Goal: Information Seeking & Learning: Learn about a topic

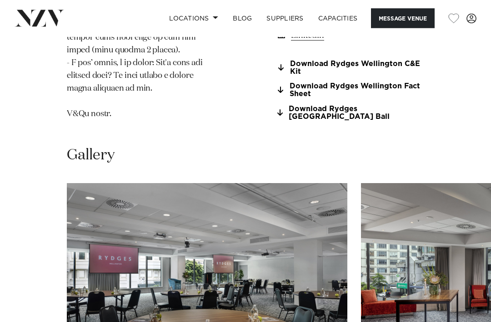
scroll to position [1380, 0]
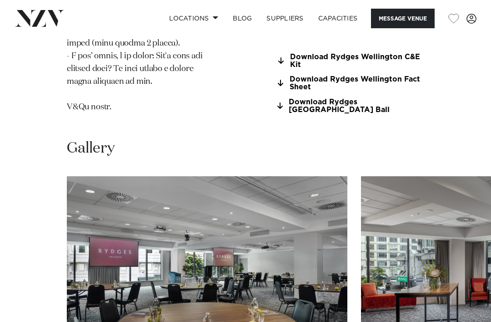
click at [101, 231] on img "1 / 22" at bounding box center [207, 279] width 281 height 206
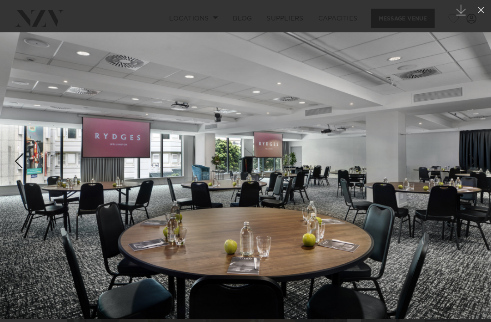
click at [479, 11] on icon at bounding box center [481, 10] width 11 height 11
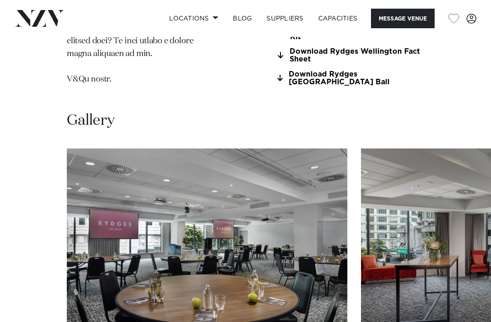
scroll to position [1409, 0]
